Goal: Find specific page/section: Find specific page/section

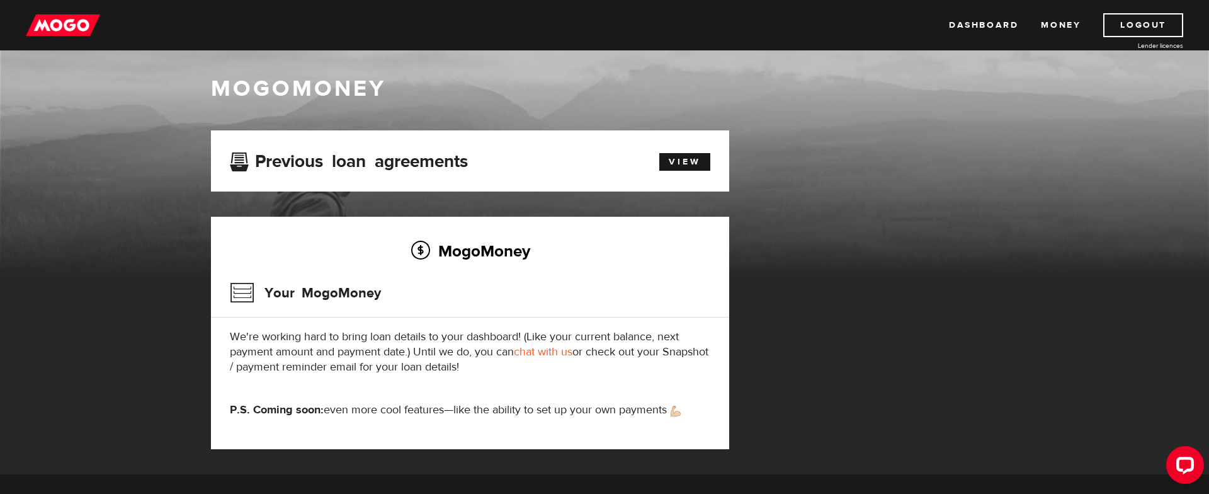
scroll to position [11, 0]
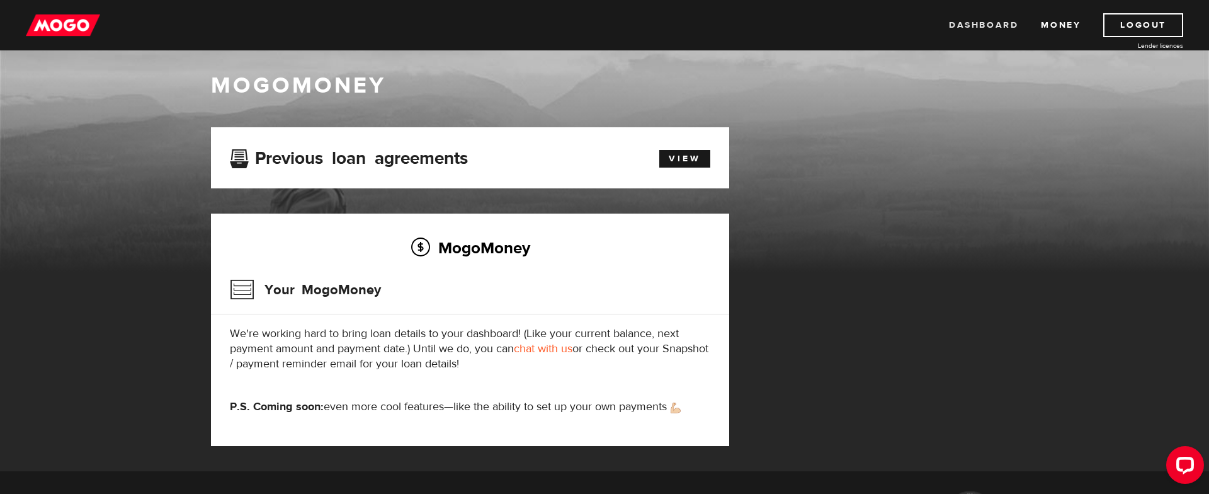
click at [1003, 32] on link "Dashboard" at bounding box center [983, 25] width 69 height 24
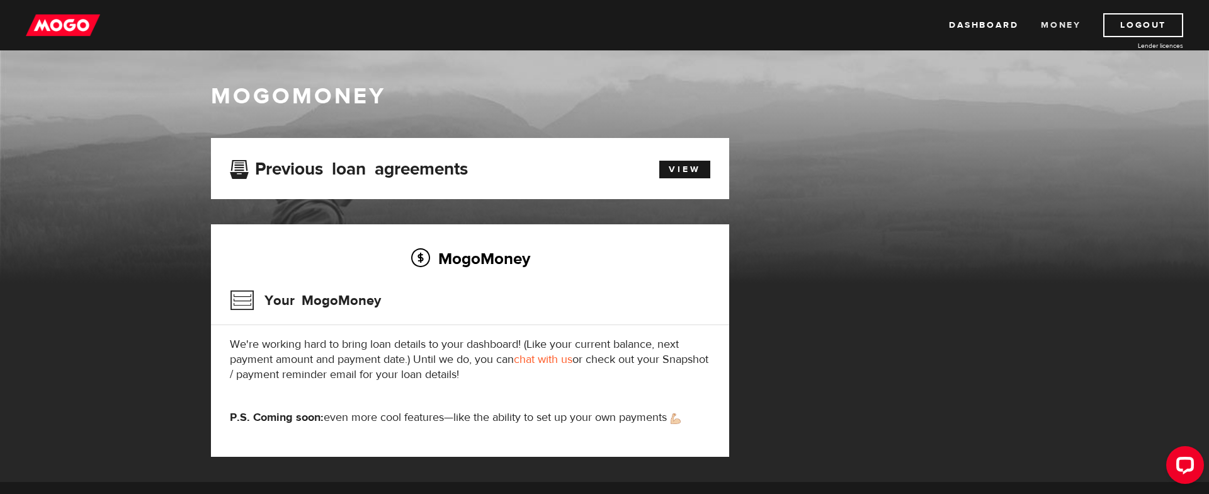
click at [1059, 27] on link "Money" at bounding box center [1061, 25] width 40 height 24
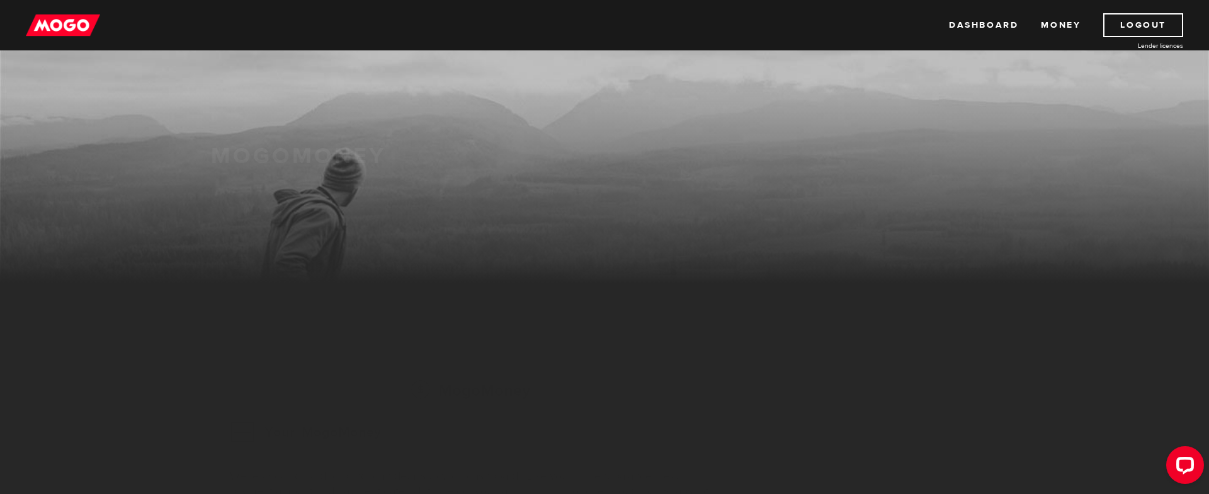
click at [130, 210] on div "MogoMoney" at bounding box center [604, 182] width 1209 height 202
